Goal: Information Seeking & Learning: Learn about a topic

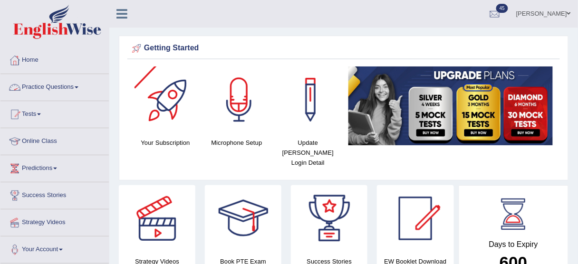
click at [77, 86] on link "Practice Questions" at bounding box center [54, 86] width 108 height 24
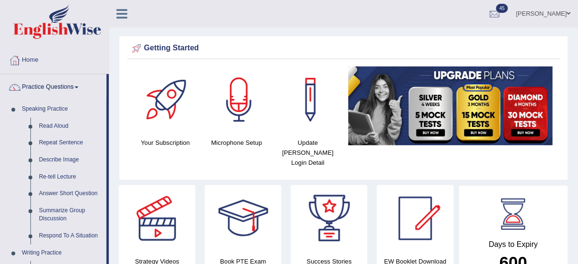
drag, startPoint x: 107, startPoint y: 107, endPoint x: 116, endPoint y: 177, distance: 70.4
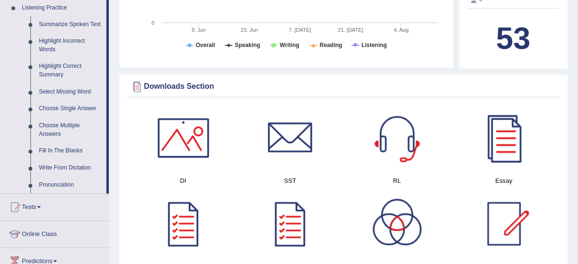
scroll to position [432, 0]
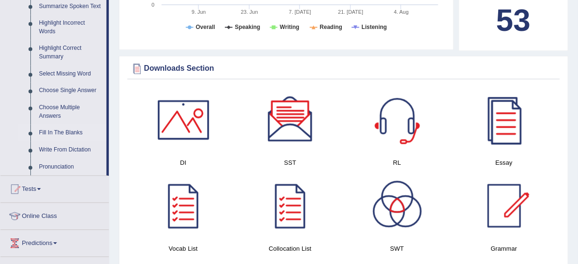
click at [59, 133] on link "Fill In The Blanks" at bounding box center [71, 133] width 72 height 17
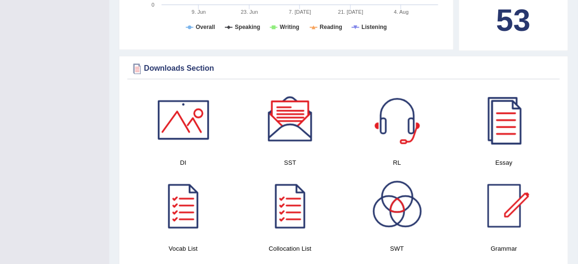
scroll to position [182, 0]
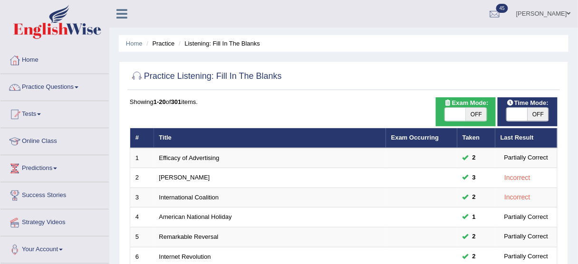
click at [456, 117] on span at bounding box center [455, 114] width 21 height 13
checkbox input "true"
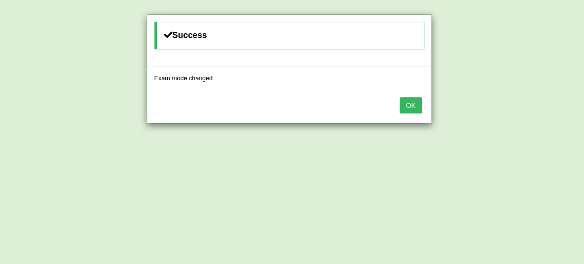
click at [410, 107] on button "OK" at bounding box center [411, 105] width 22 height 16
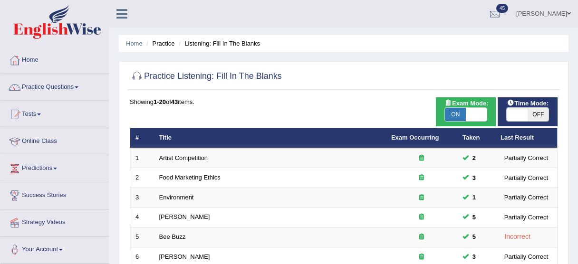
click at [202, 156] on link "Artist Competition" at bounding box center [183, 157] width 49 height 7
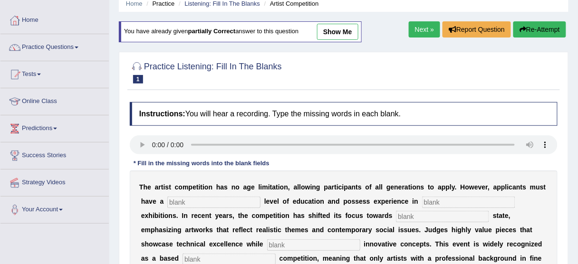
scroll to position [43, 0]
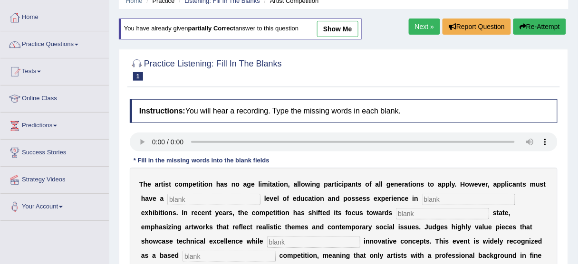
click at [563, 136] on div "Practice Listening: Fill In The Blanks 1 Artist Competition Instructions: You w…" at bounding box center [344, 194] width 450 height 290
